Goal: Answer question/provide support

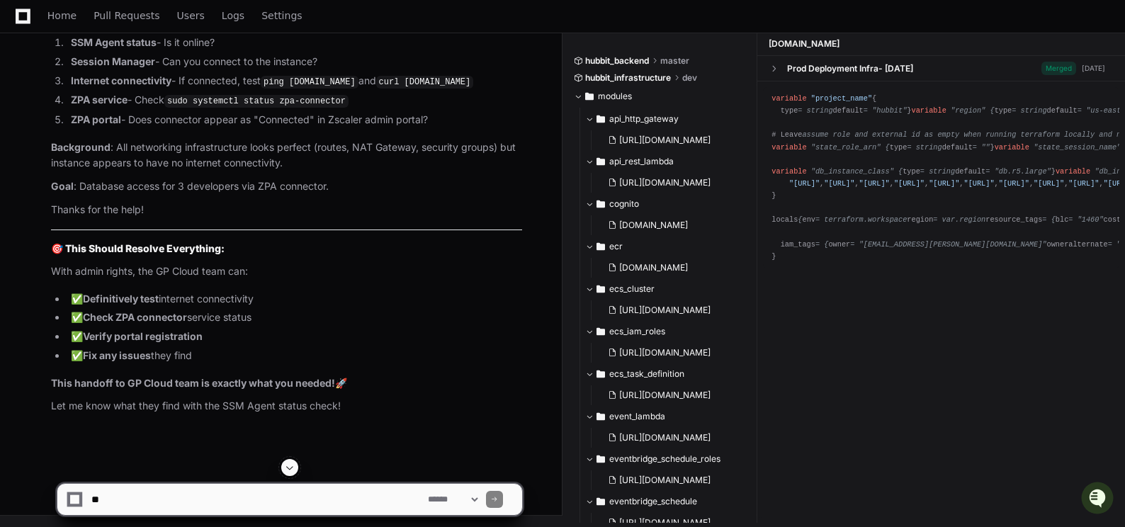
scroll to position [119853, 0]
click at [290, 468] on span at bounding box center [289, 467] width 11 height 11
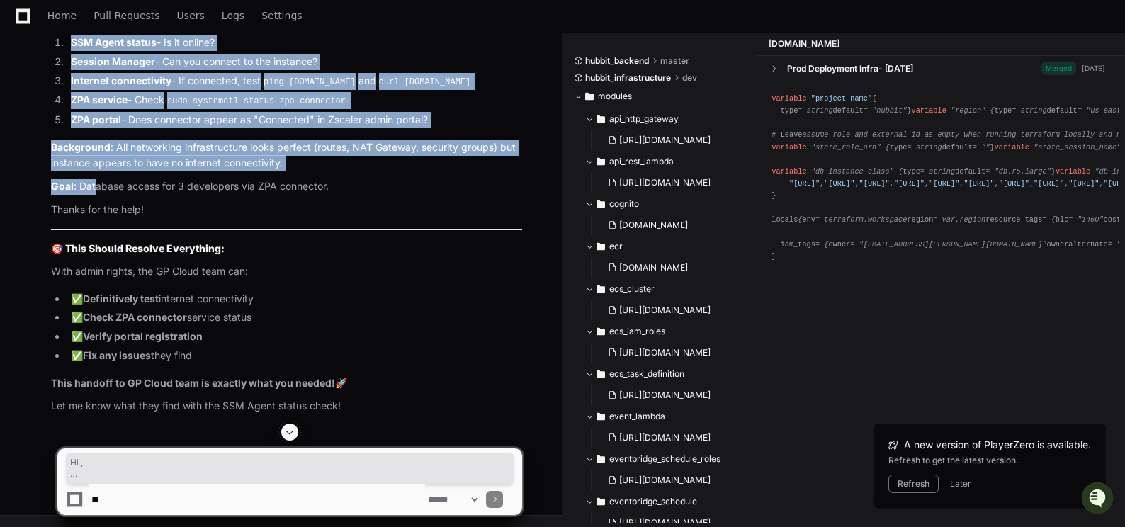
scroll to position [120408, 0]
drag, startPoint x: 51, startPoint y: 235, endPoint x: 311, endPoint y: 302, distance: 268.6
copy article "Hi , Issue : ZPA connector for database access not working (ADO-443418) Instanc…"
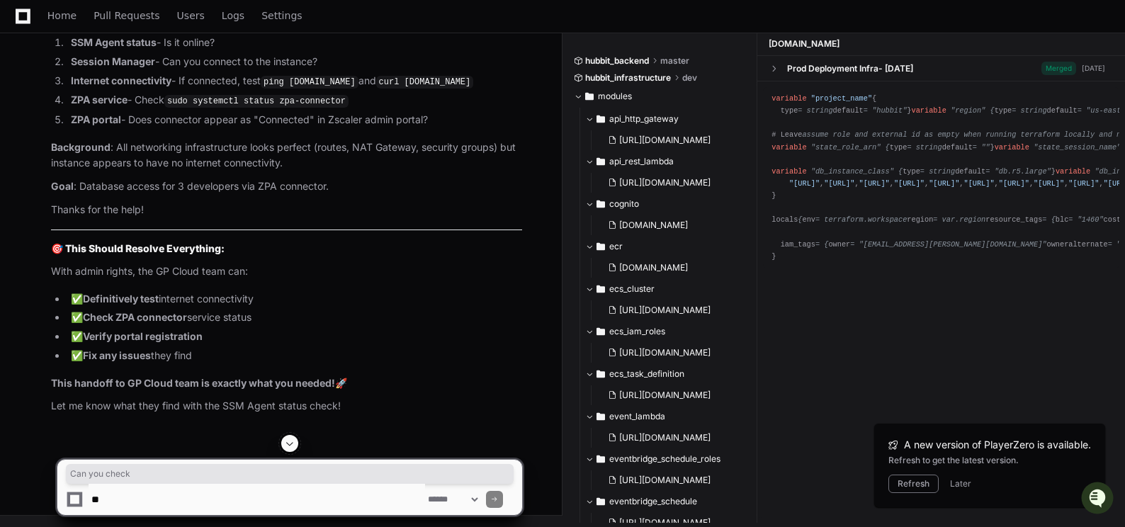
drag, startPoint x: 52, startPoint y: 154, endPoint x: 123, endPoint y: 157, distance: 70.9
click at [123, 21] on strong "Can you check in this order:" at bounding box center [118, 15] width 135 height 12
copy strong "Can you check"
drag, startPoint x: 51, startPoint y: 135, endPoint x: 261, endPoint y: 135, distance: 210.4
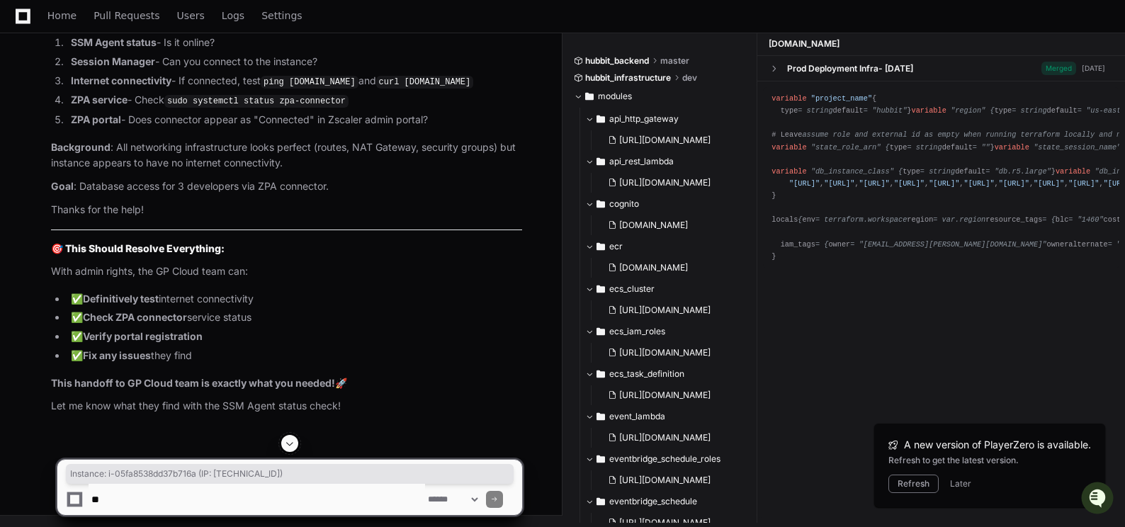
copy p "Instance : i-05fa8538dd37b716a (IP: [TECHNICAL_ID])"
drag, startPoint x: 72, startPoint y: 183, endPoint x: 226, endPoint y: 183, distance: 153.7
click at [226, 51] on li "SSM Agent status - Is it online?" at bounding box center [295, 43] width 456 height 16
copy li "SSM Agent status - Is it online?"
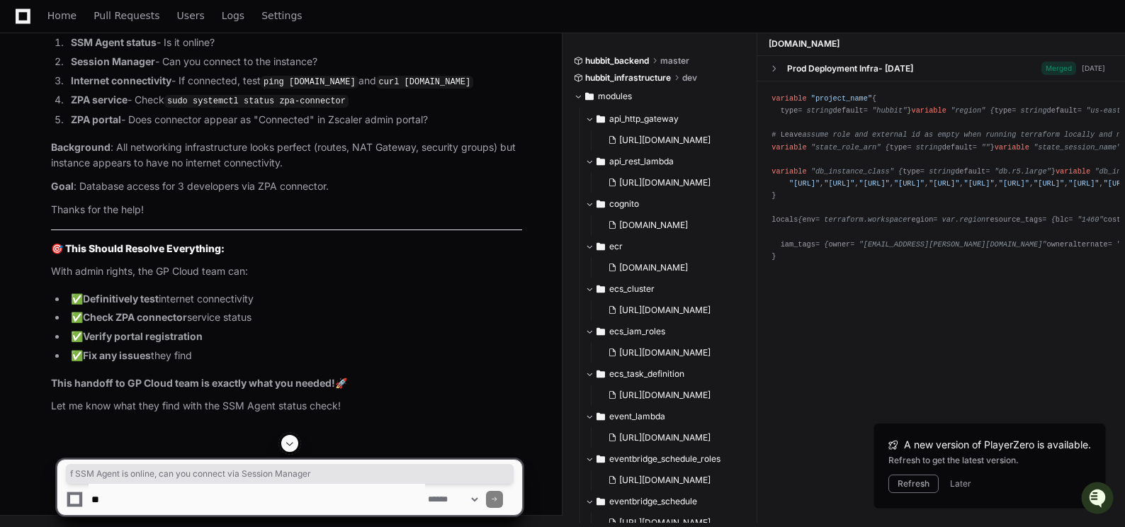
drag, startPoint x: 67, startPoint y: 271, endPoint x: 302, endPoint y: 271, distance: 235.9
copy span "f SSM Agent is online, can you connect via Session Manager"
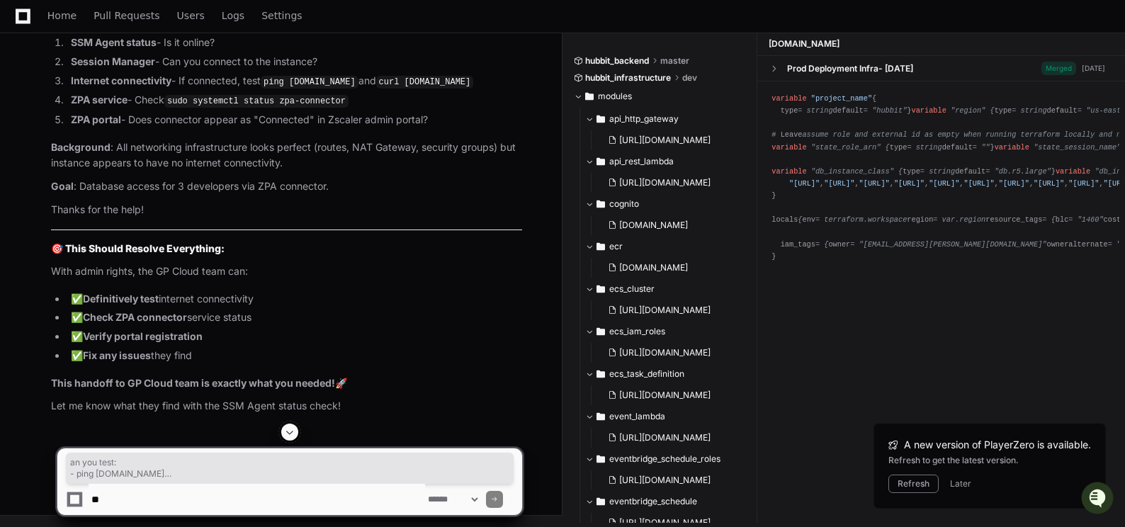
drag, startPoint x: 130, startPoint y: 329, endPoint x: 267, endPoint y: 400, distance: 154.6
copy div "an you test: - ping google. com - ping 8.8 . 8.8 - curl -I [URL]. com - nslooku…"
